Goal: Transaction & Acquisition: Book appointment/travel/reservation

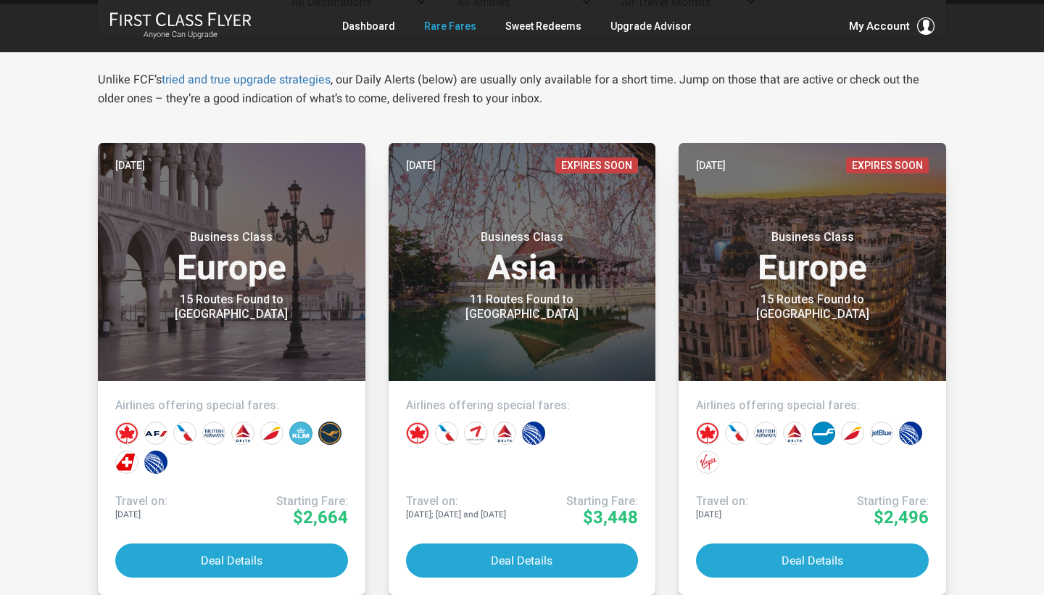
scroll to position [265, 0]
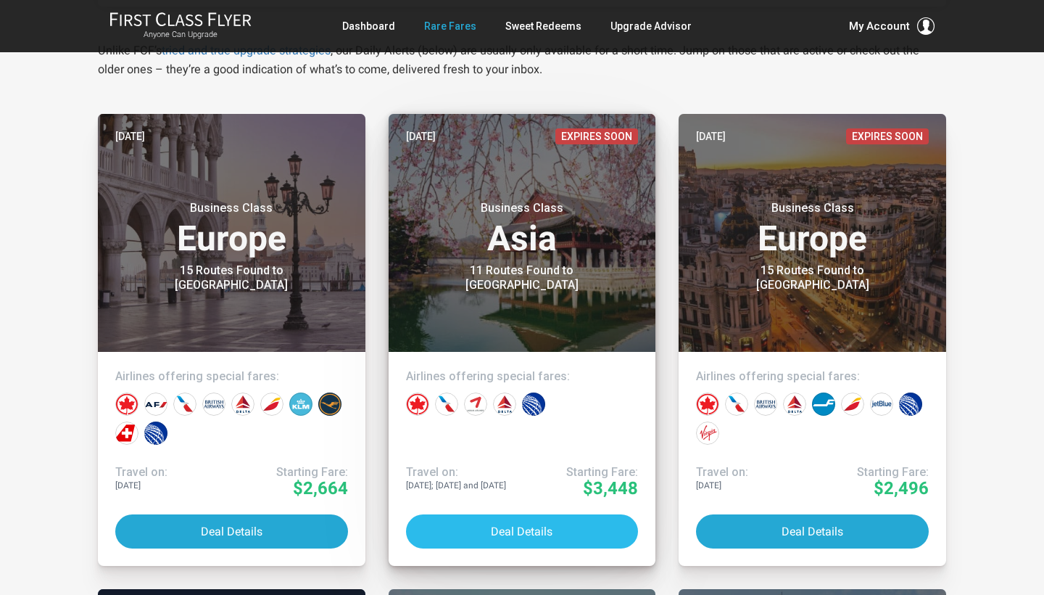
click at [501, 538] on button "Deal Details" at bounding box center [522, 531] width 233 height 34
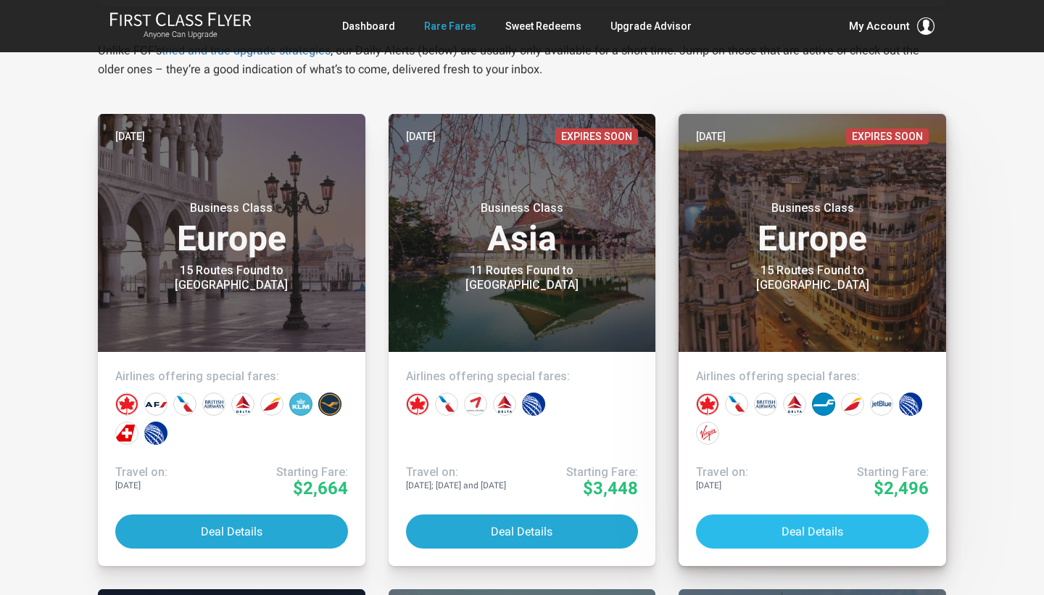
click at [794, 537] on button "Deal Details" at bounding box center [812, 531] width 233 height 34
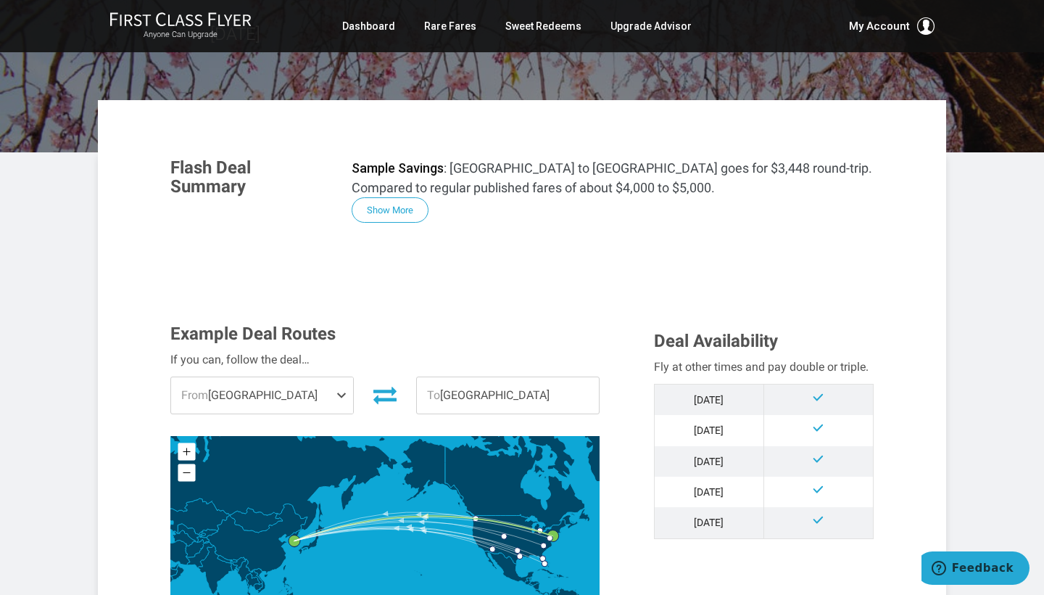
scroll to position [149, 0]
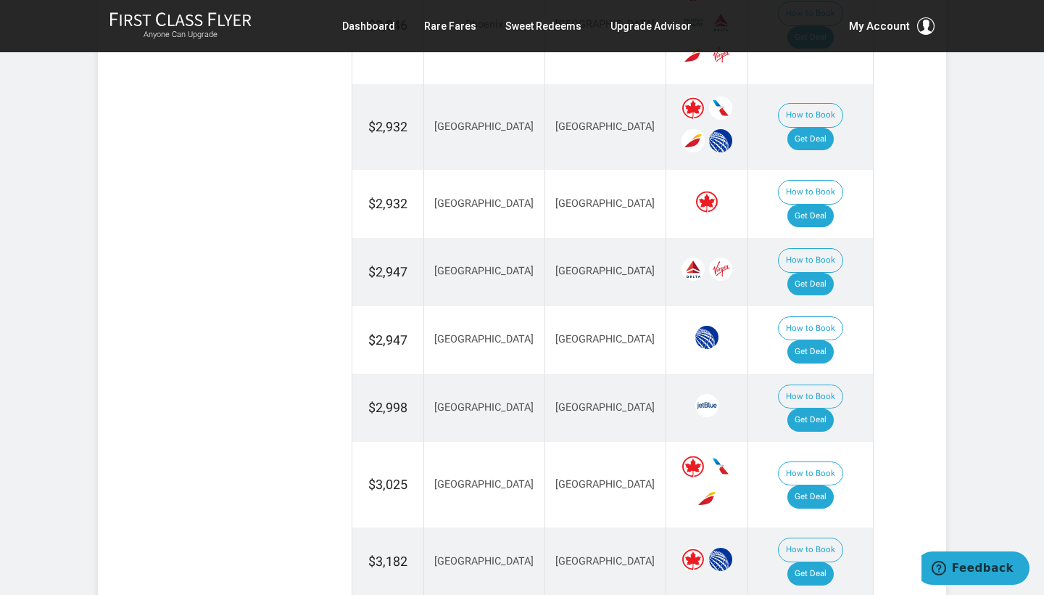
scroll to position [1173, 0]
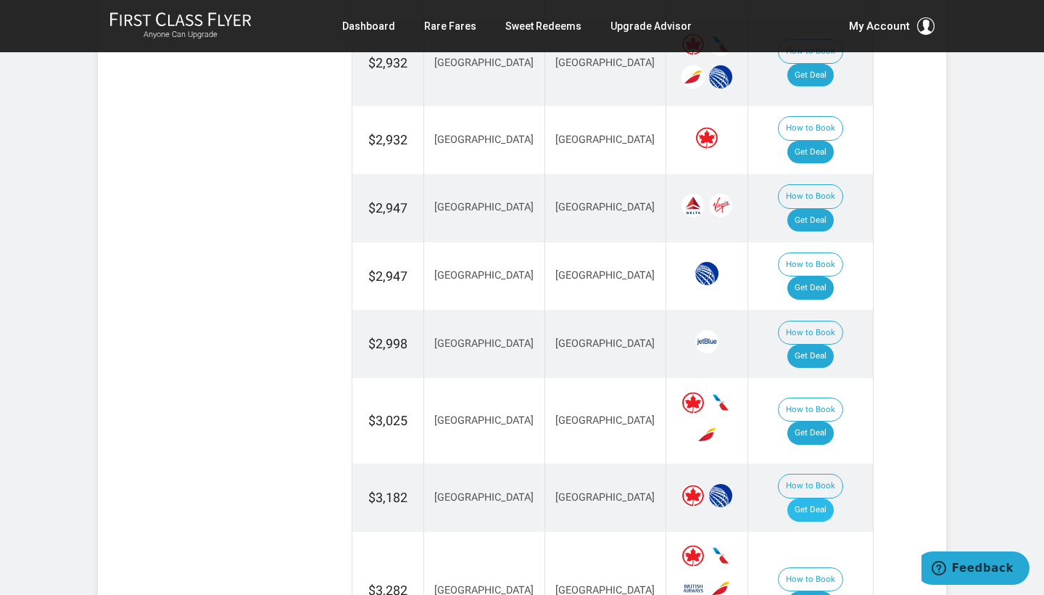
click at [817, 498] on link "Get Deal" at bounding box center [810, 509] width 46 height 23
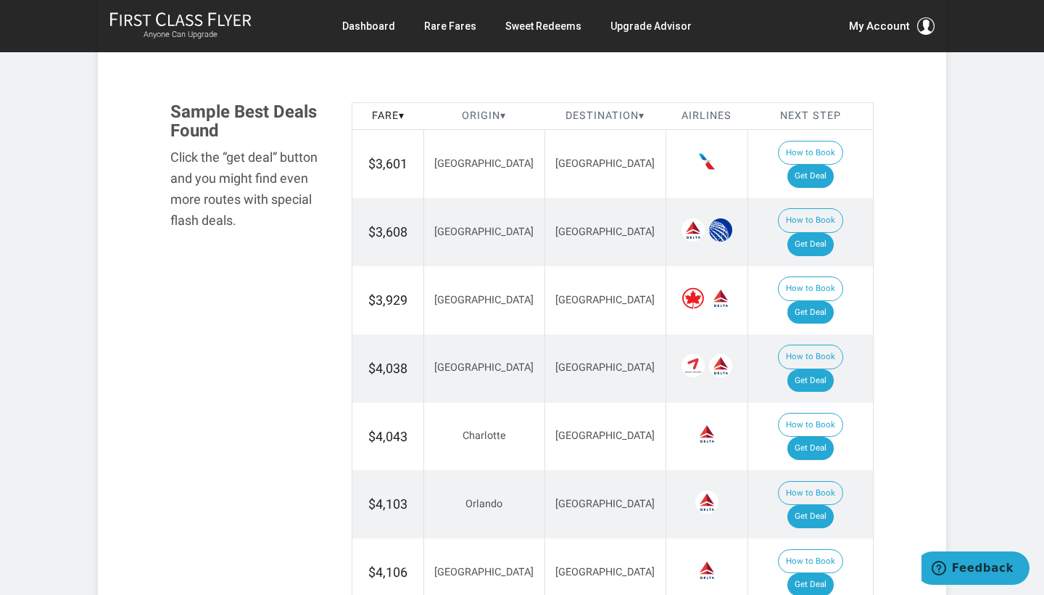
scroll to position [173, 0]
